Goal: Information Seeking & Learning: Learn about a topic

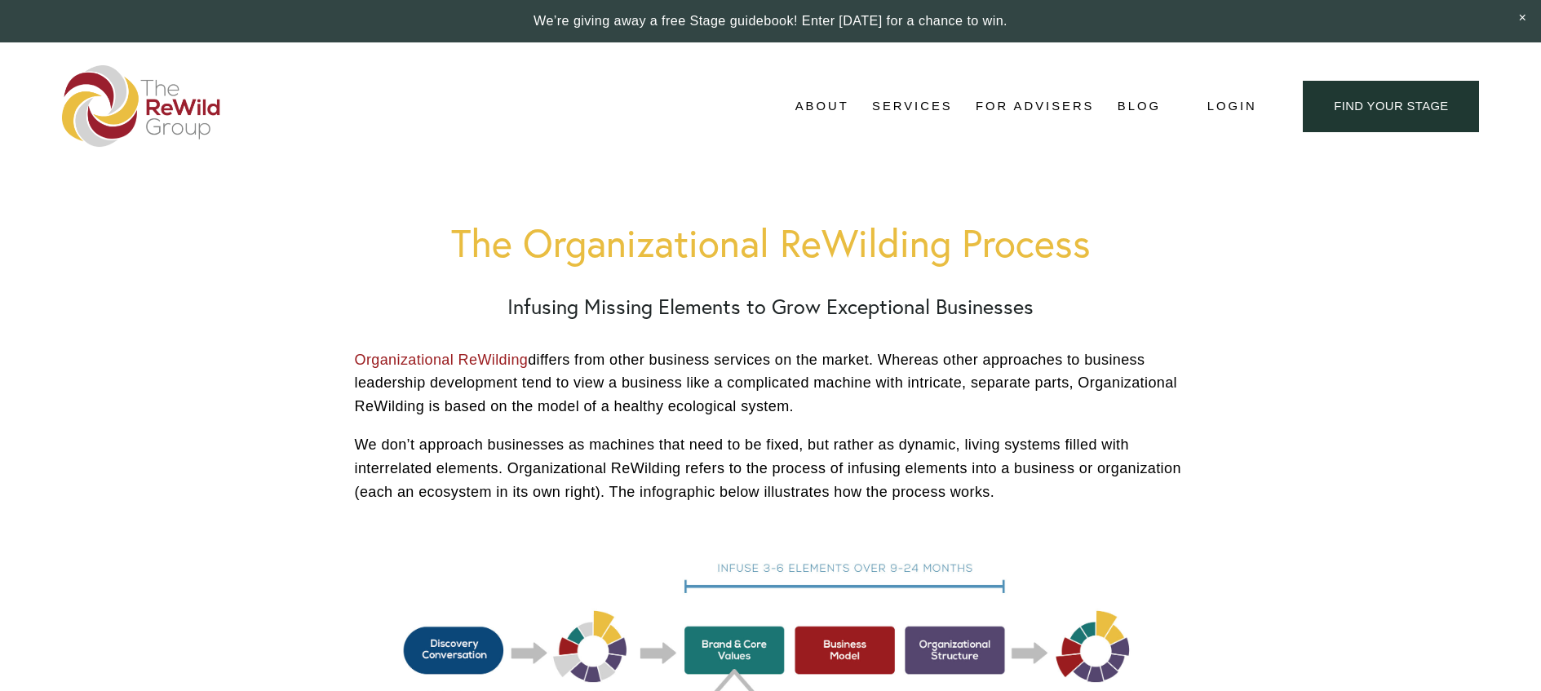
click at [826, 95] on span "About" at bounding box center [822, 106] width 54 height 22
click at [140, 96] on img at bounding box center [142, 106] width 160 height 82
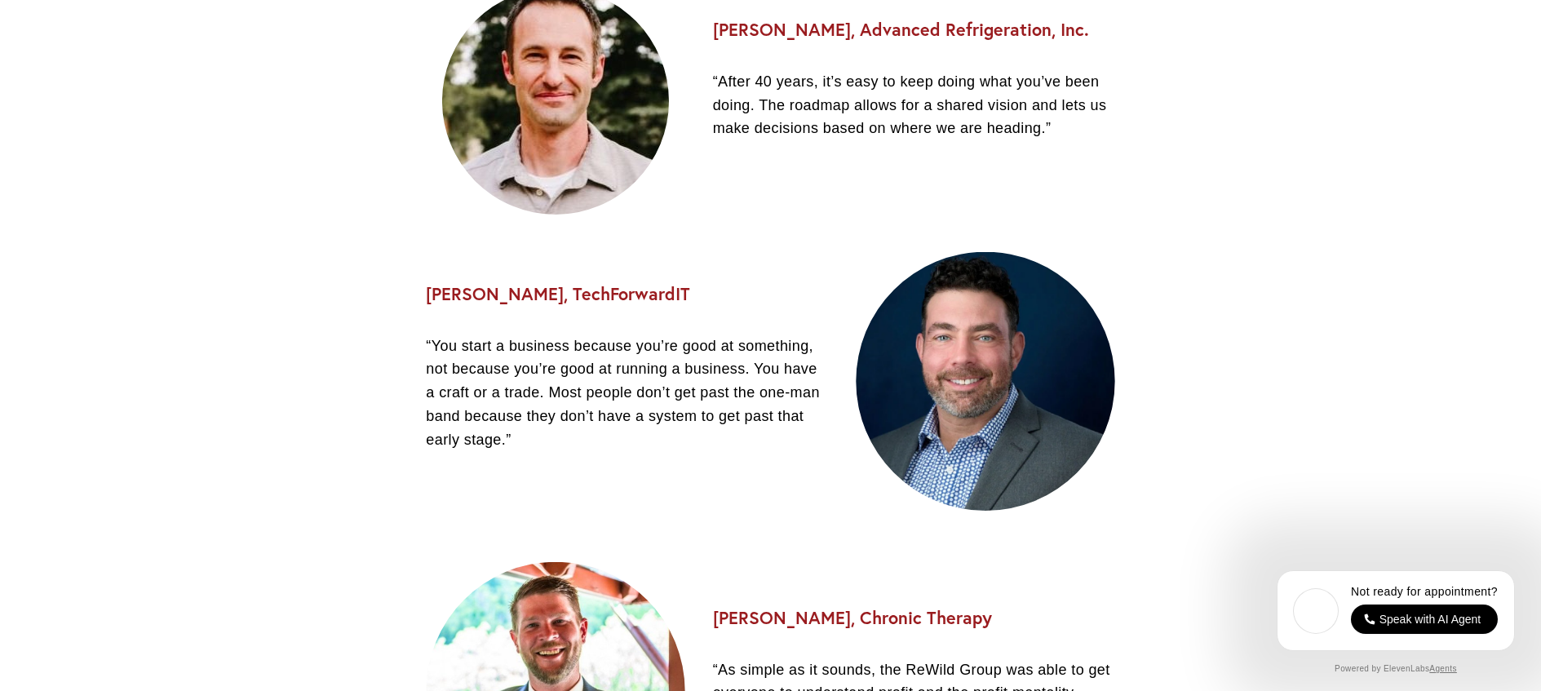
scroll to position [2419, 0]
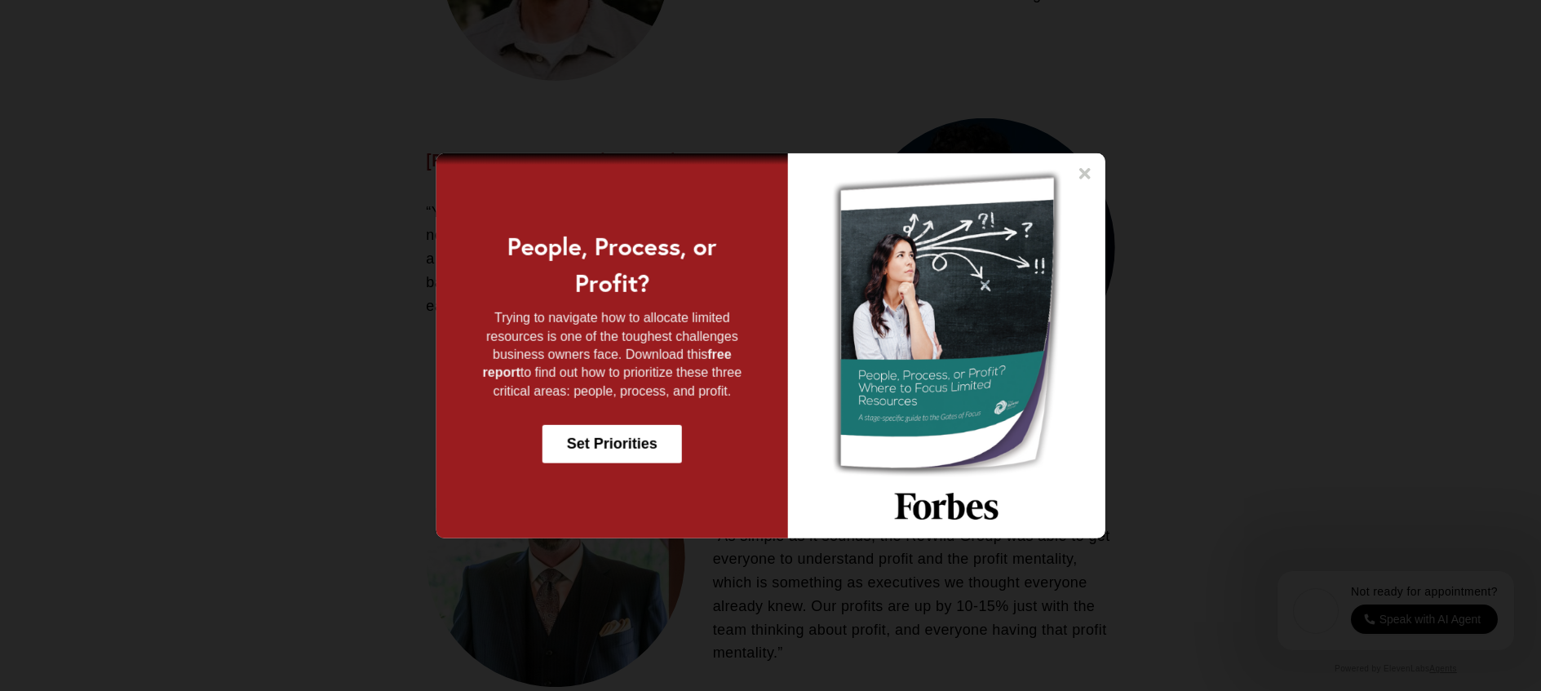
click at [1086, 167] on icon at bounding box center [1084, 173] width 16 height 16
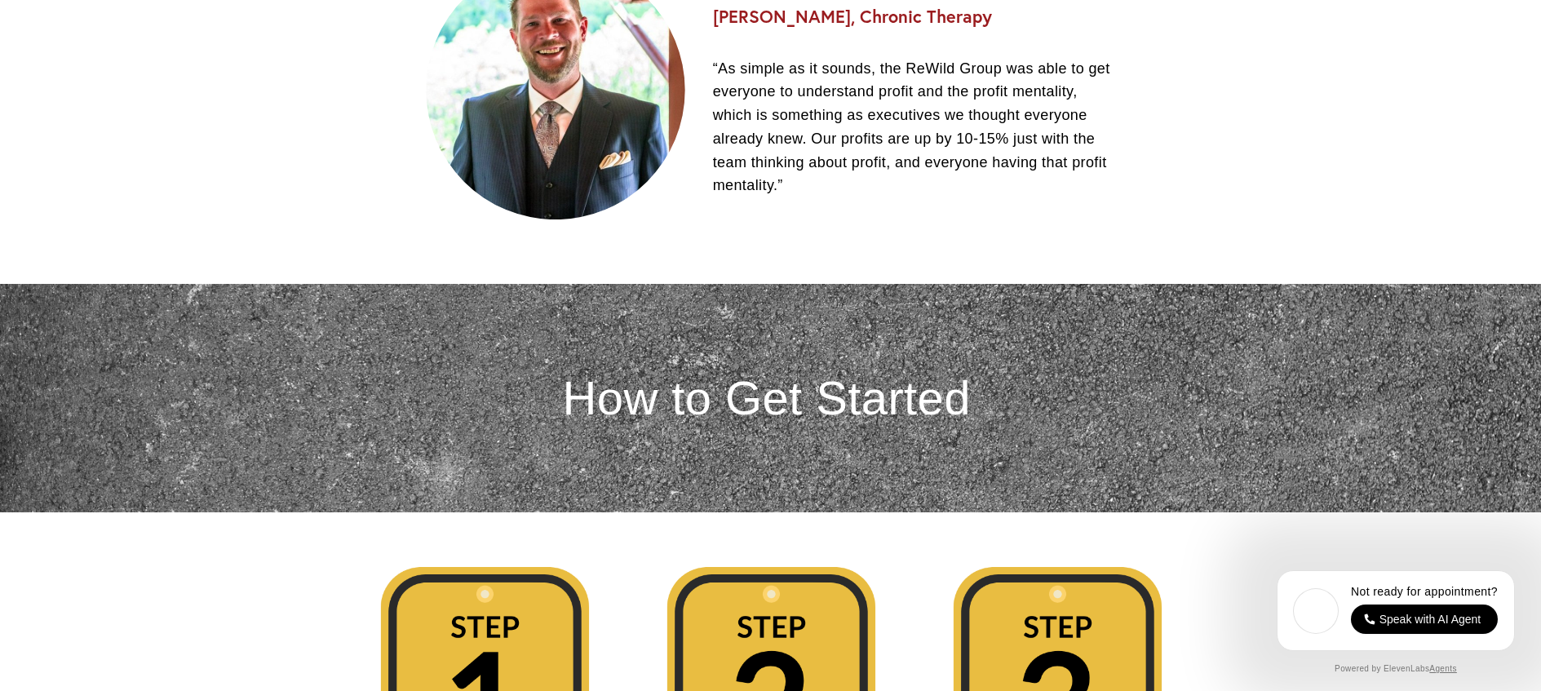
scroll to position [2884, 0]
